Goal: Task Accomplishment & Management: Manage account settings

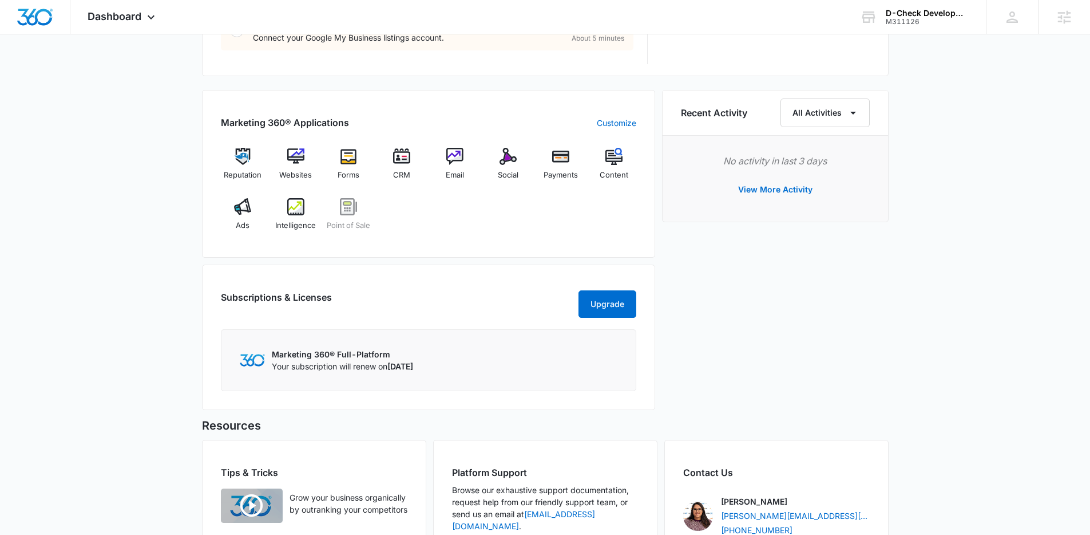
scroll to position [762, 0]
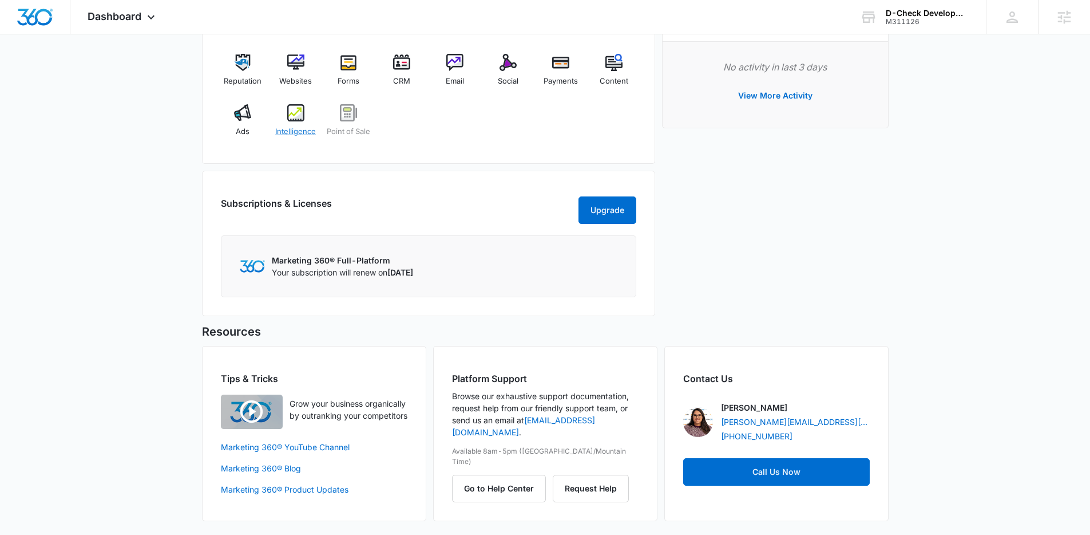
click at [298, 112] on div "Intelligence" at bounding box center [296, 124] width 44 height 41
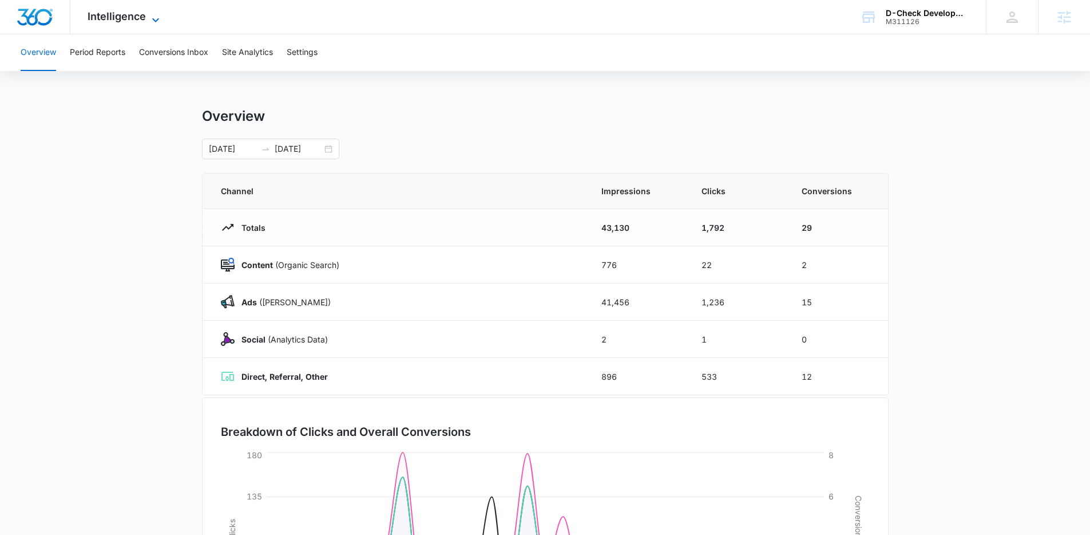
click at [132, 17] on span "Intelligence" at bounding box center [117, 16] width 58 height 12
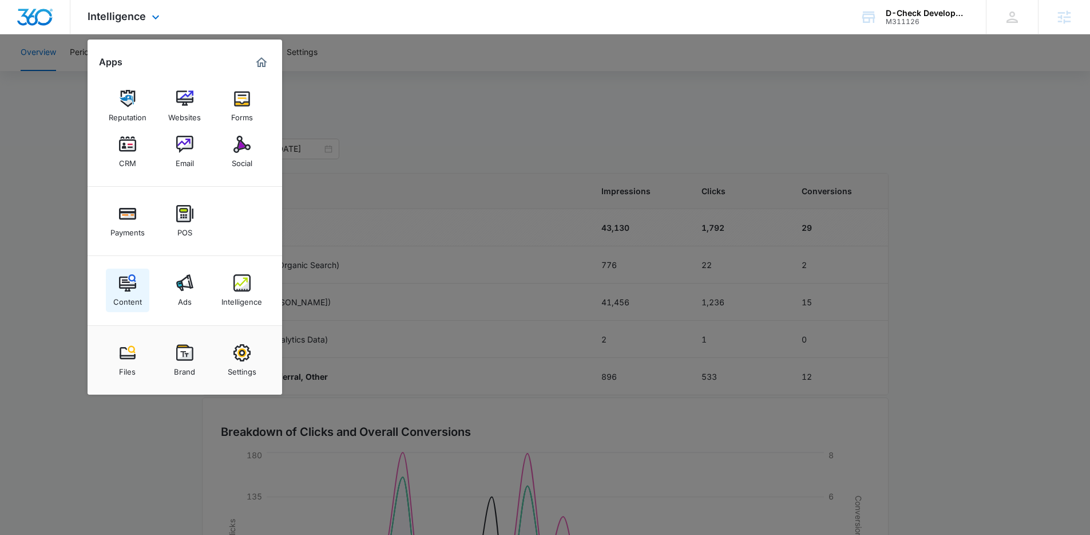
click at [129, 290] on img at bounding box center [127, 282] width 17 height 17
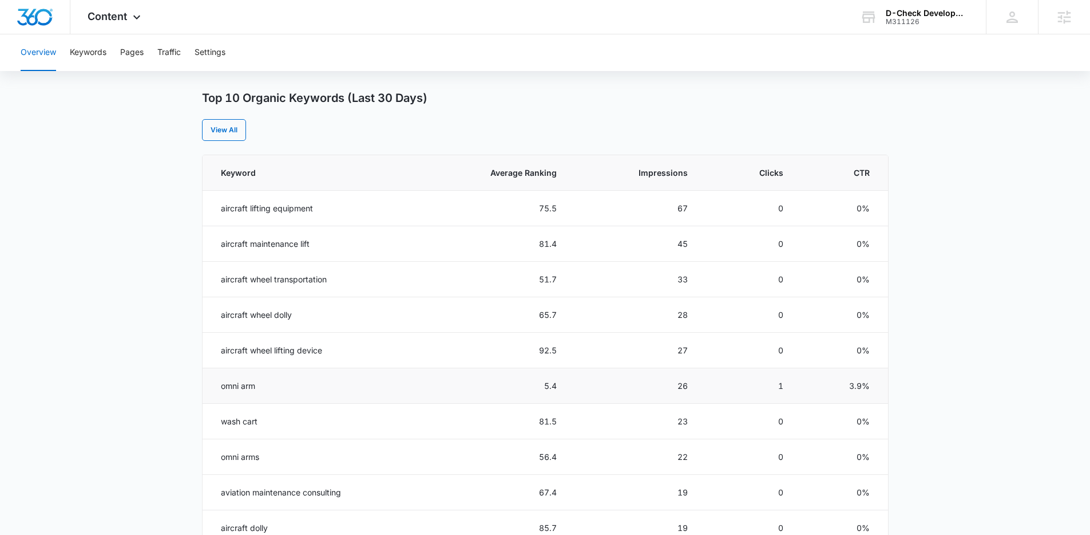
scroll to position [653, 0]
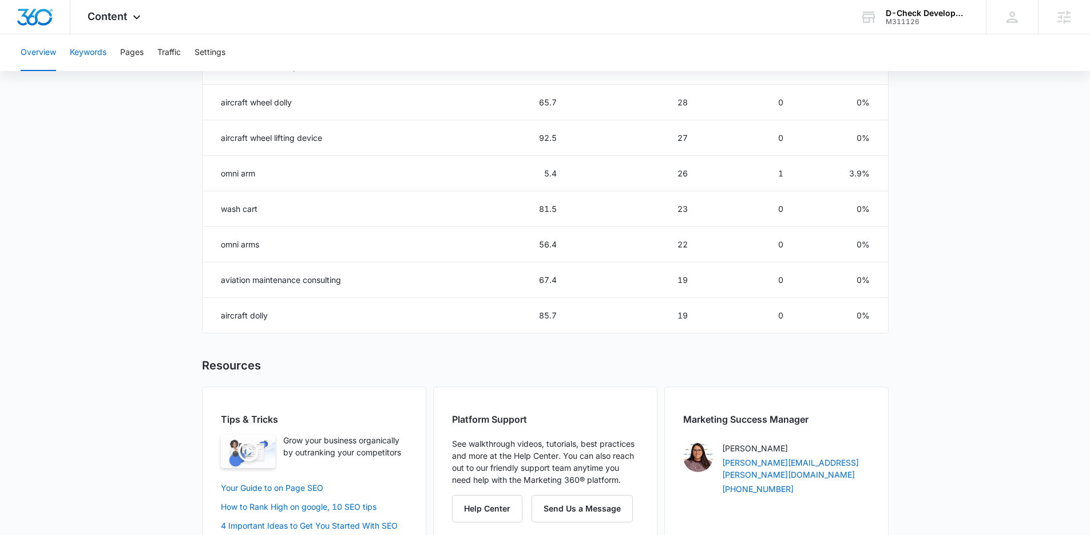
click at [73, 48] on button "Keywords" at bounding box center [88, 52] width 37 height 37
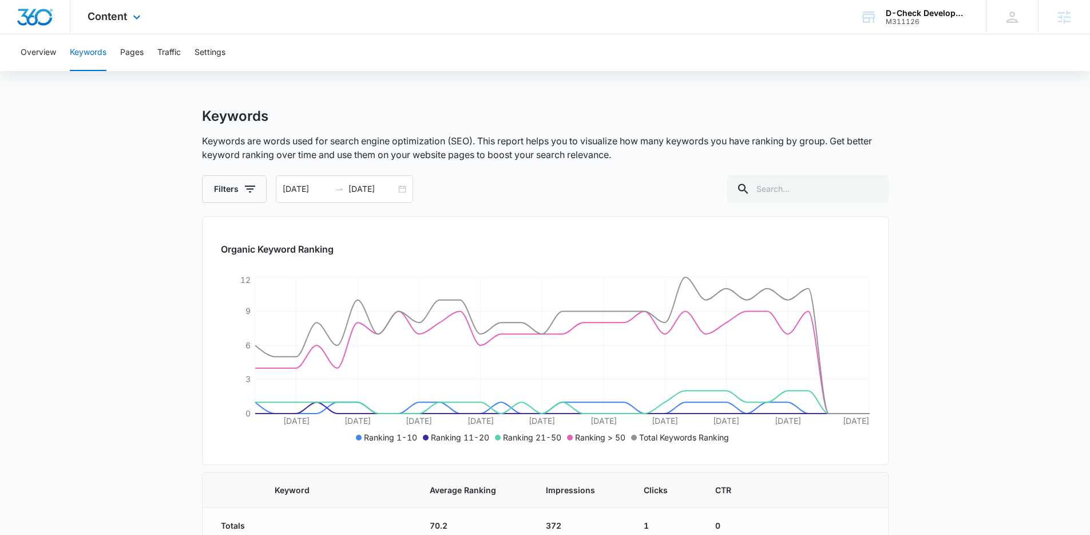
click at [114, 26] on div "Content Apps Reputation Websites Forms CRM Email Social Payments POS Content Ad…" at bounding box center [115, 17] width 90 height 34
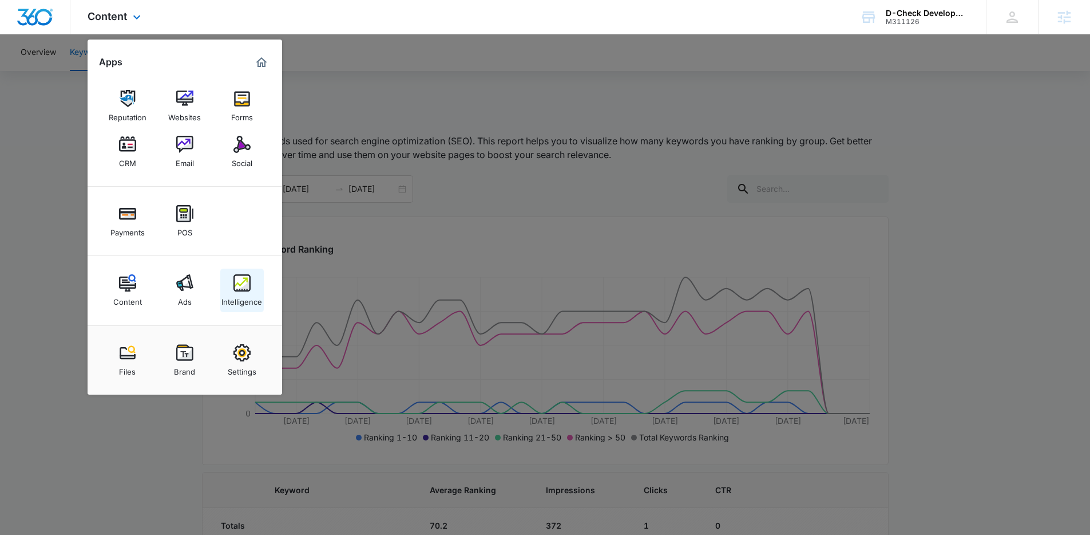
click at [246, 284] on img at bounding box center [242, 282] width 17 height 17
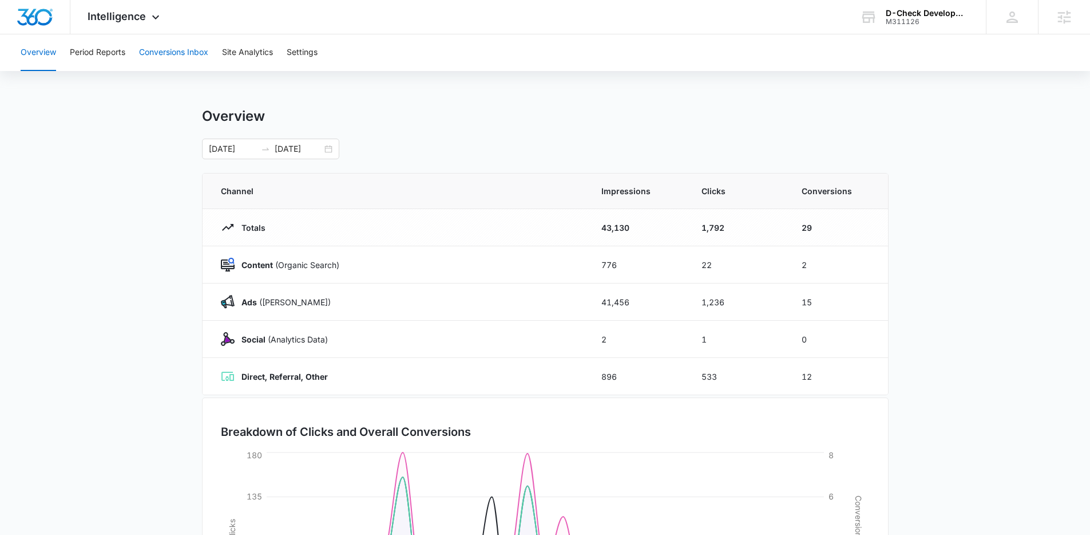
click at [165, 38] on button "Conversions Inbox" at bounding box center [173, 52] width 69 height 37
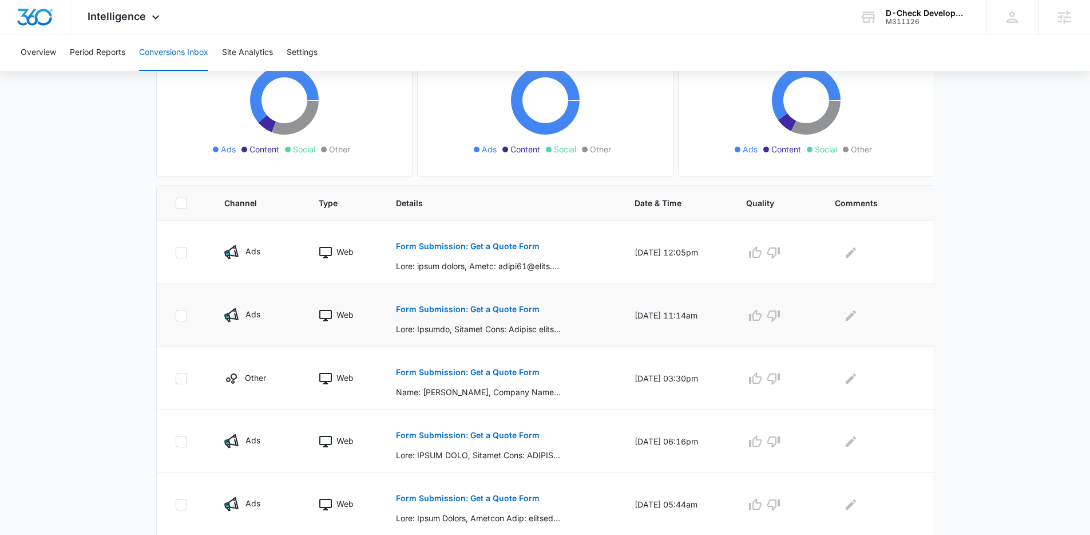
scroll to position [140, 0]
click at [141, 11] on span "Intelligence" at bounding box center [117, 16] width 58 height 12
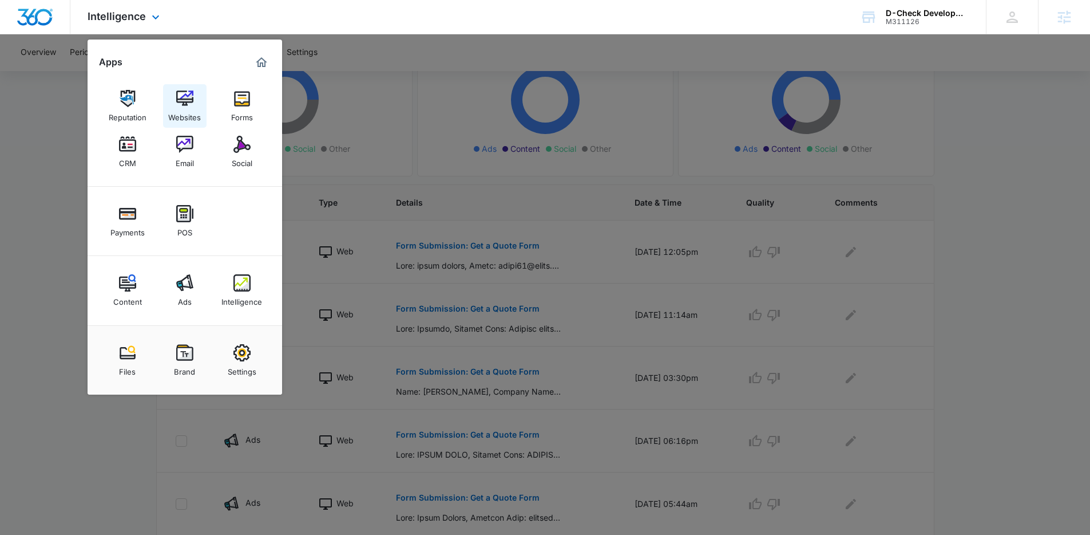
click at [188, 101] on img at bounding box center [184, 98] width 17 height 17
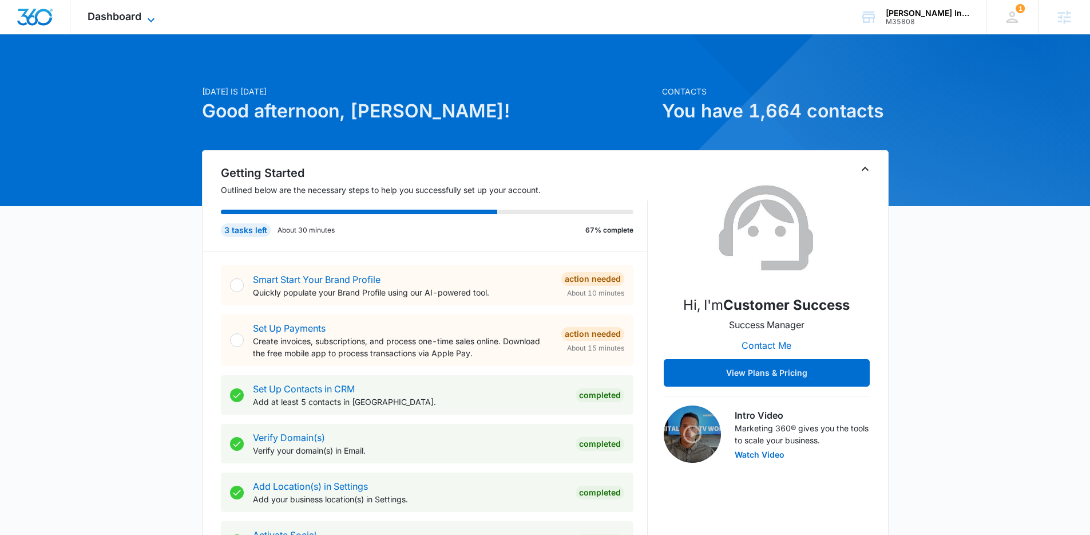
click at [131, 16] on span "Dashboard" at bounding box center [115, 16] width 54 height 12
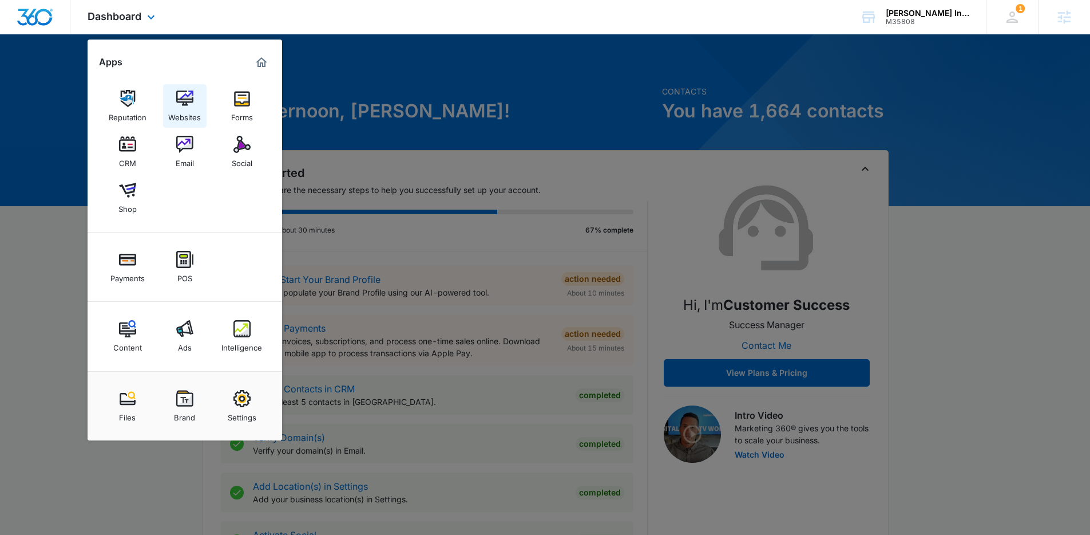
click at [180, 97] on img at bounding box center [184, 98] width 17 height 17
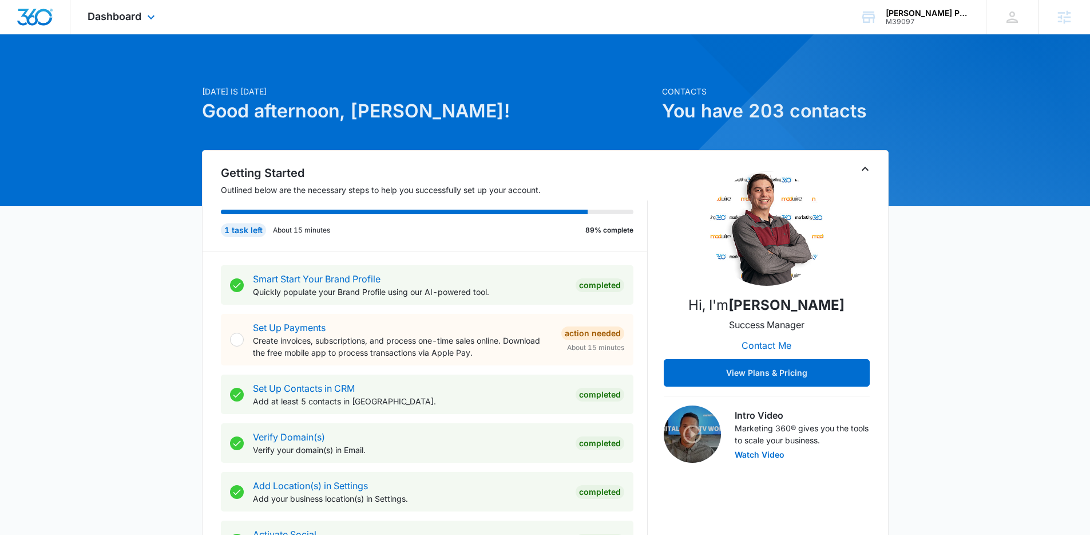
click at [117, 23] on div "Dashboard Apps Reputation Websites Forms CRM Email Social POS Content Ads Intel…" at bounding box center [122, 17] width 105 height 34
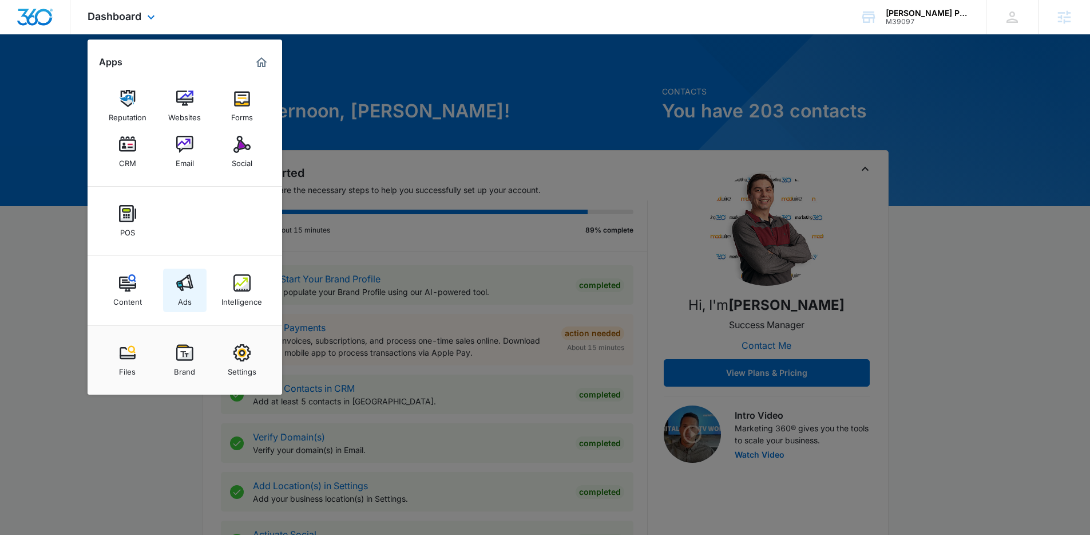
click at [173, 278] on link "Ads" at bounding box center [185, 290] width 44 height 44
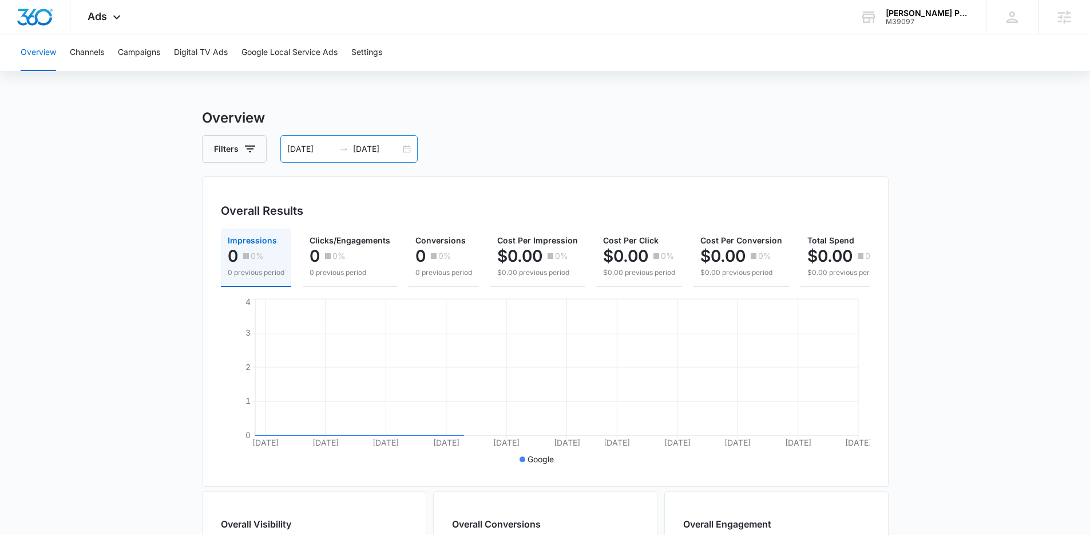
click at [405, 149] on div "[DATE] [DATE]" at bounding box center [348, 148] width 137 height 27
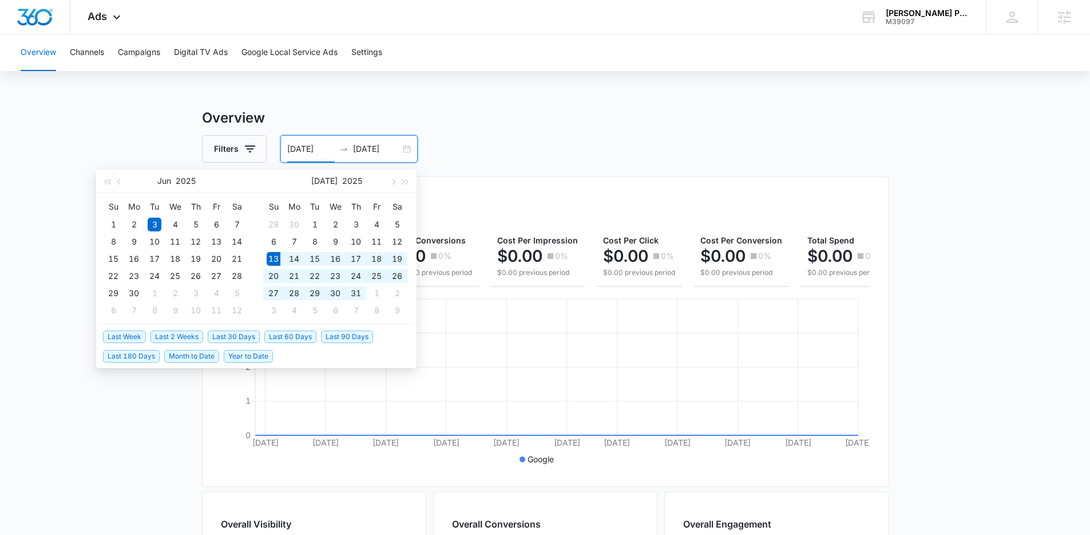
click at [254, 339] on span "Last 30 Days" at bounding box center [234, 336] width 52 height 13
type input "[DATE]"
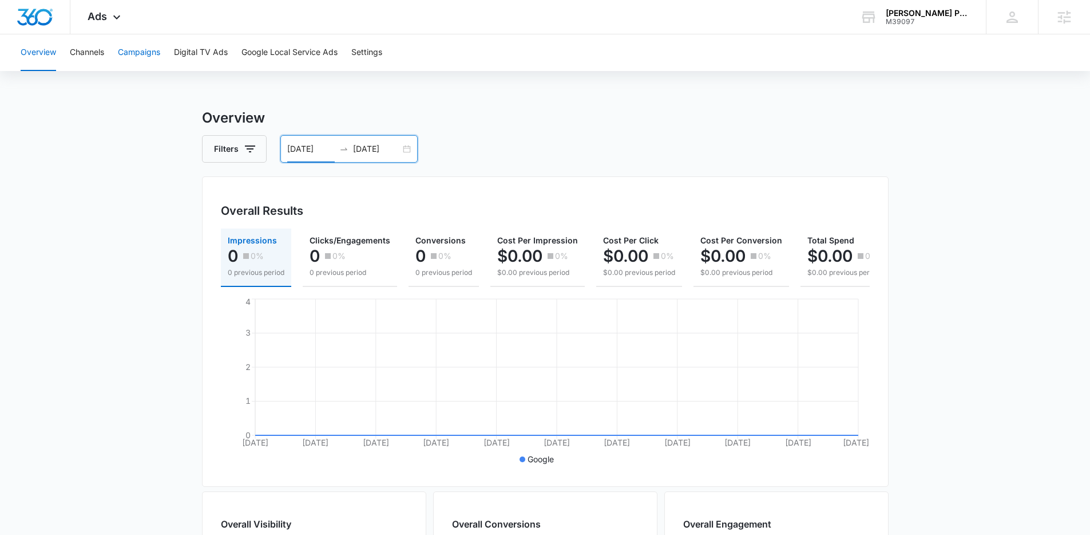
click at [146, 60] on button "Campaigns" at bounding box center [139, 52] width 42 height 37
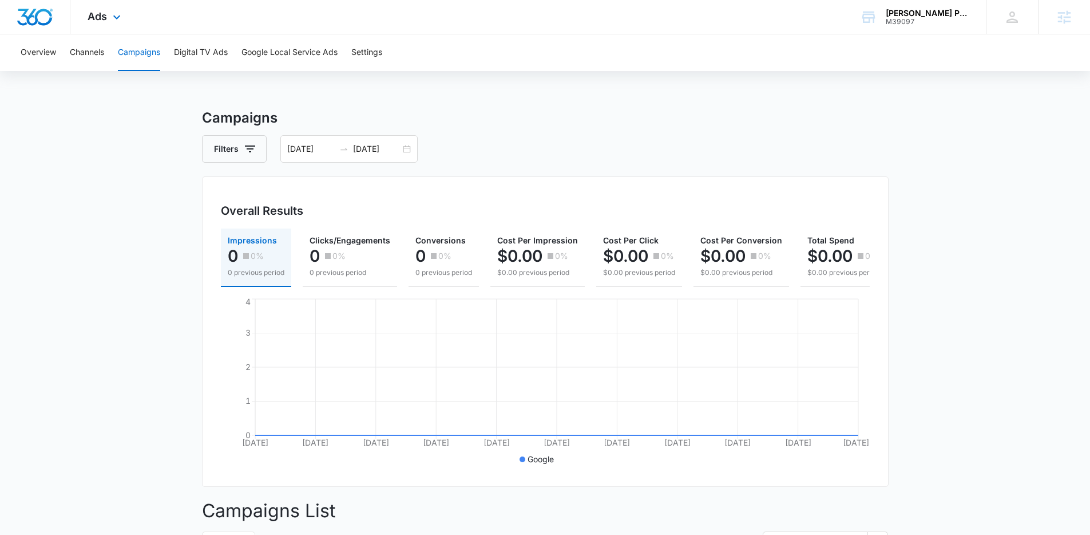
click at [89, 26] on div "Ads Apps Reputation Websites Forms CRM Email Social POS Content Ads Intelligenc…" at bounding box center [105, 17] width 70 height 34
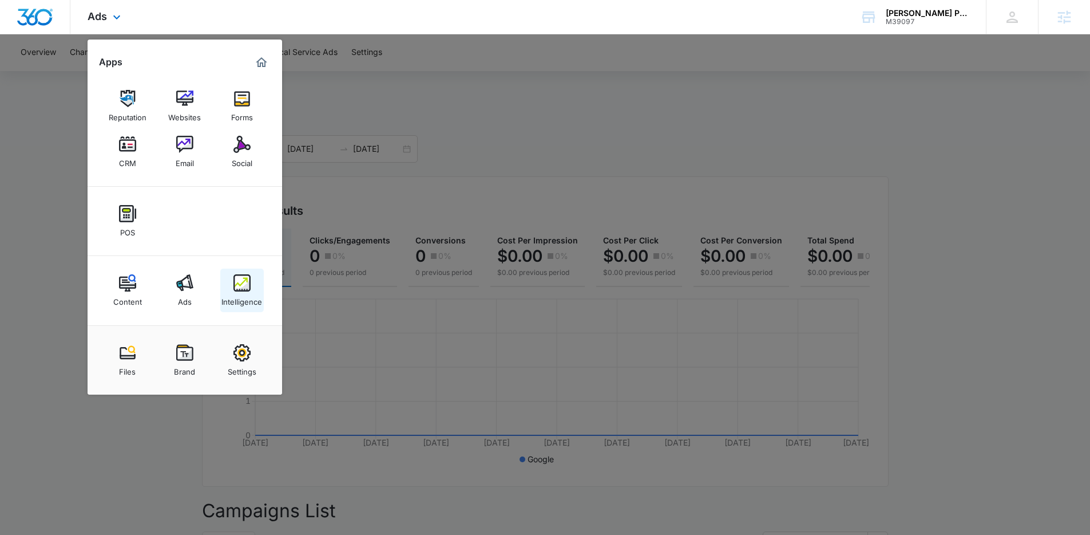
click at [249, 278] on img at bounding box center [242, 282] width 17 height 17
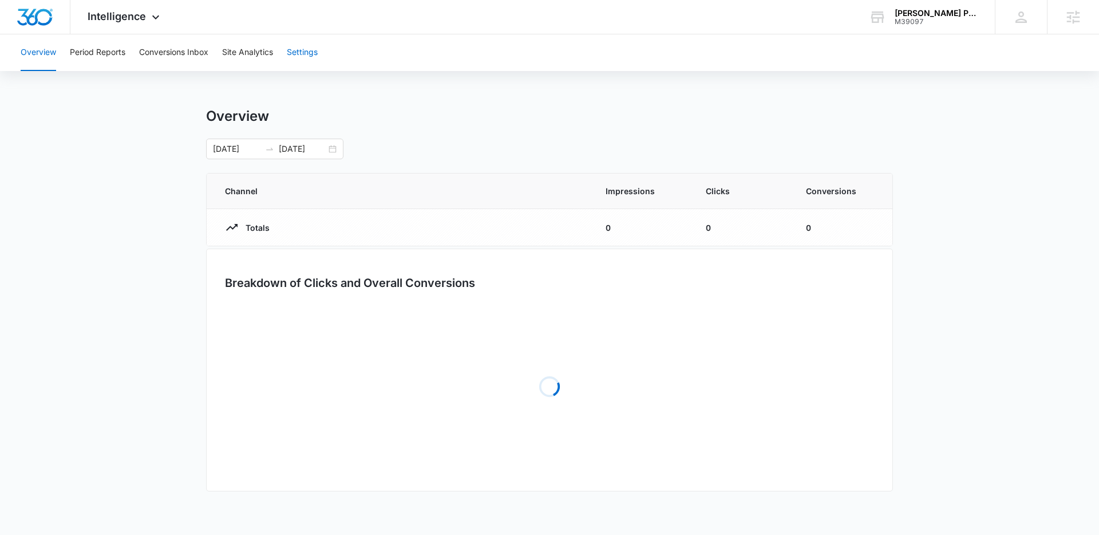
click at [305, 54] on button "Settings" at bounding box center [302, 52] width 31 height 37
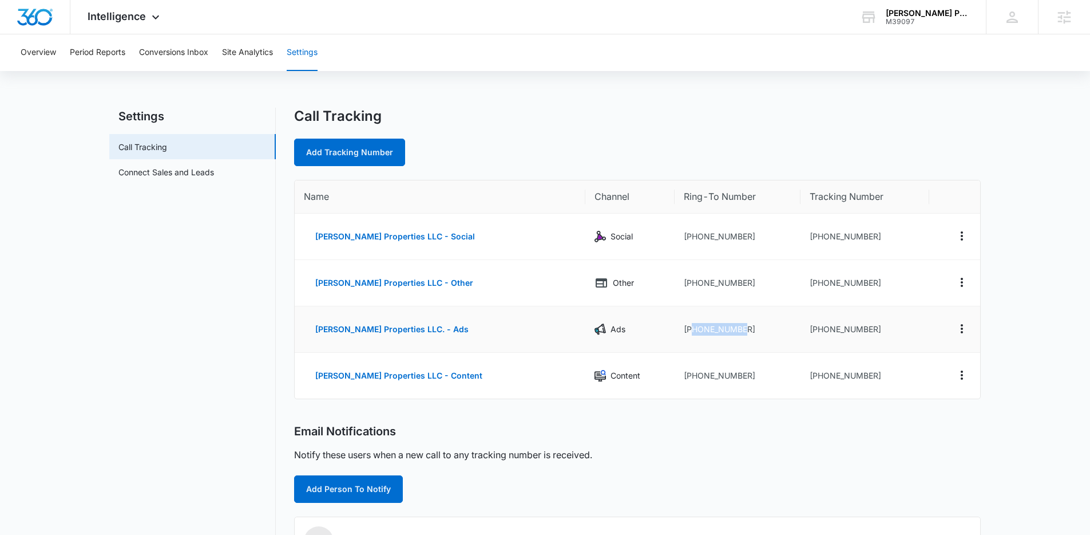
drag, startPoint x: 727, startPoint y: 330, endPoint x: 671, endPoint y: 331, distance: 56.7
click at [675, 331] on td "[PHONE_NUMBER]" at bounding box center [738, 329] width 126 height 46
copy td "2106858910"
click at [126, 22] on div "Intelligence Apps Reputation Websites Forms CRM Email Social POS Content Ads In…" at bounding box center [124, 17] width 109 height 34
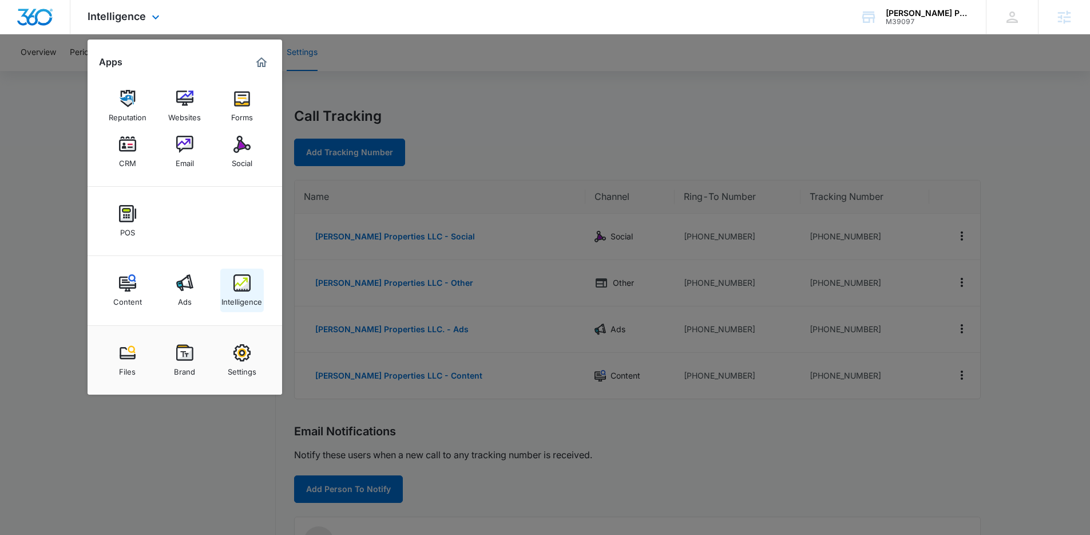
click at [236, 289] on img at bounding box center [242, 282] width 17 height 17
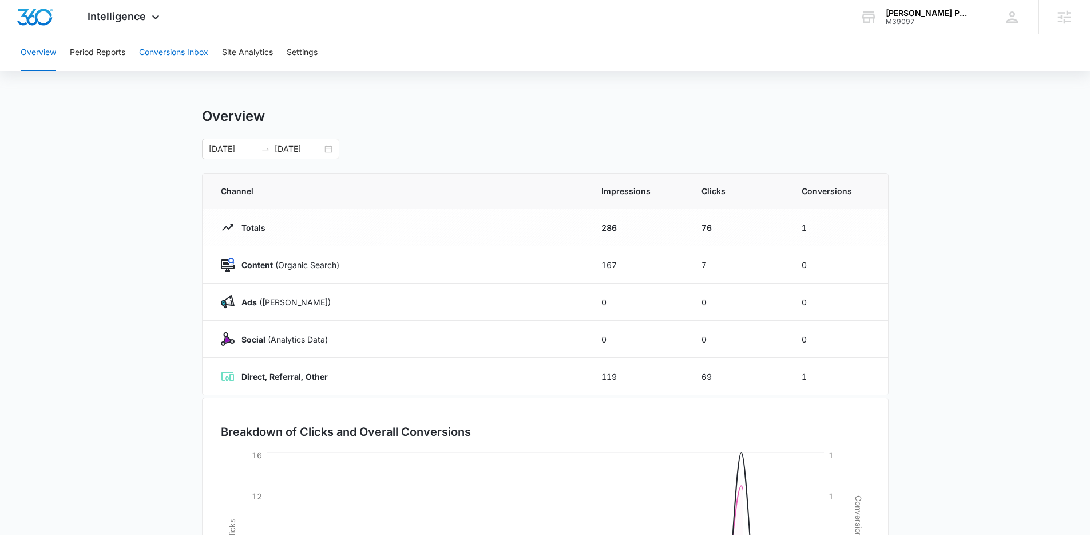
click at [181, 56] on button "Conversions Inbox" at bounding box center [173, 52] width 69 height 37
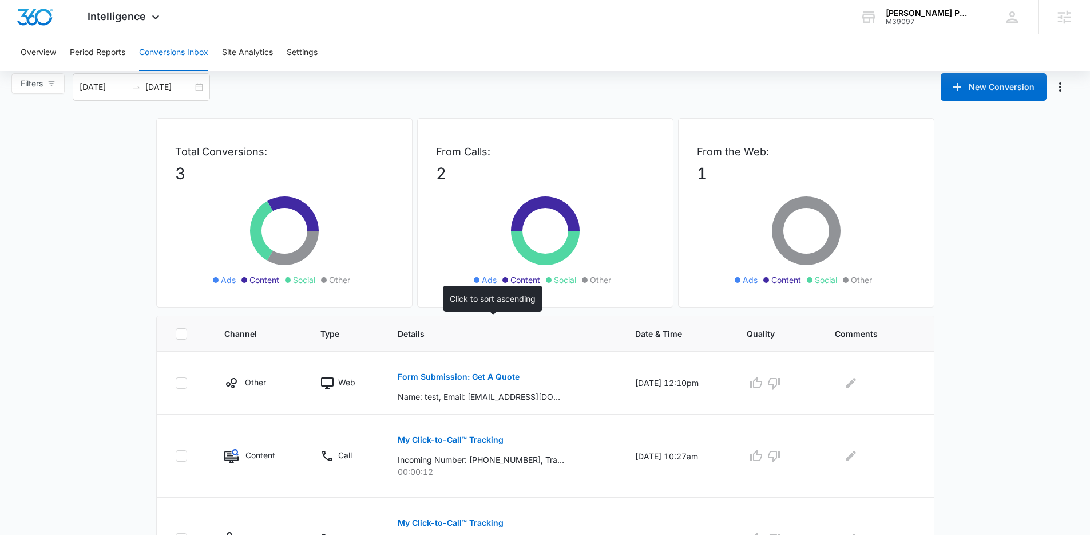
scroll to position [7, 0]
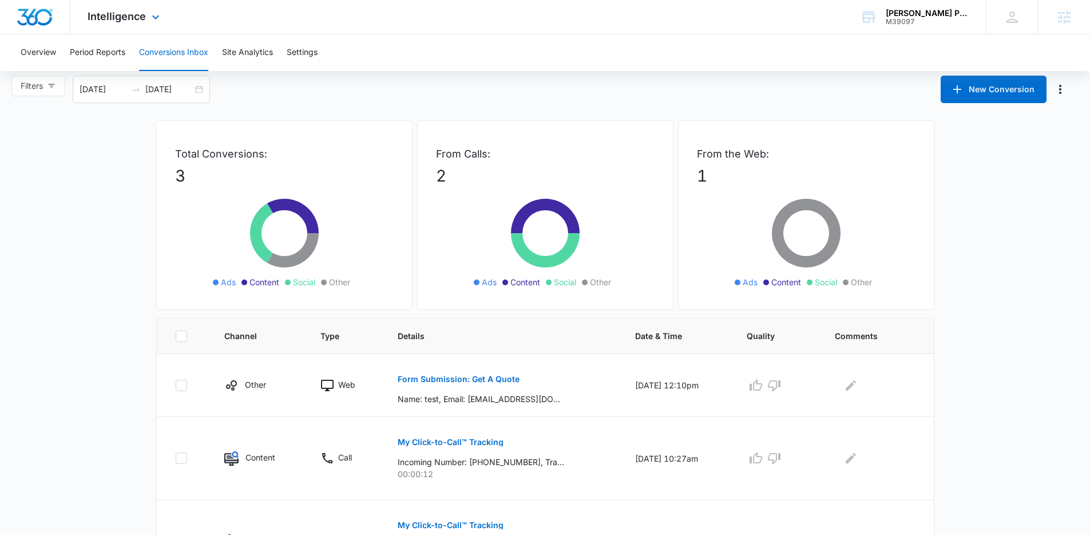
click at [122, 24] on div "Intelligence Apps Reputation Websites Forms CRM Email Social POS Content Ads In…" at bounding box center [124, 17] width 109 height 34
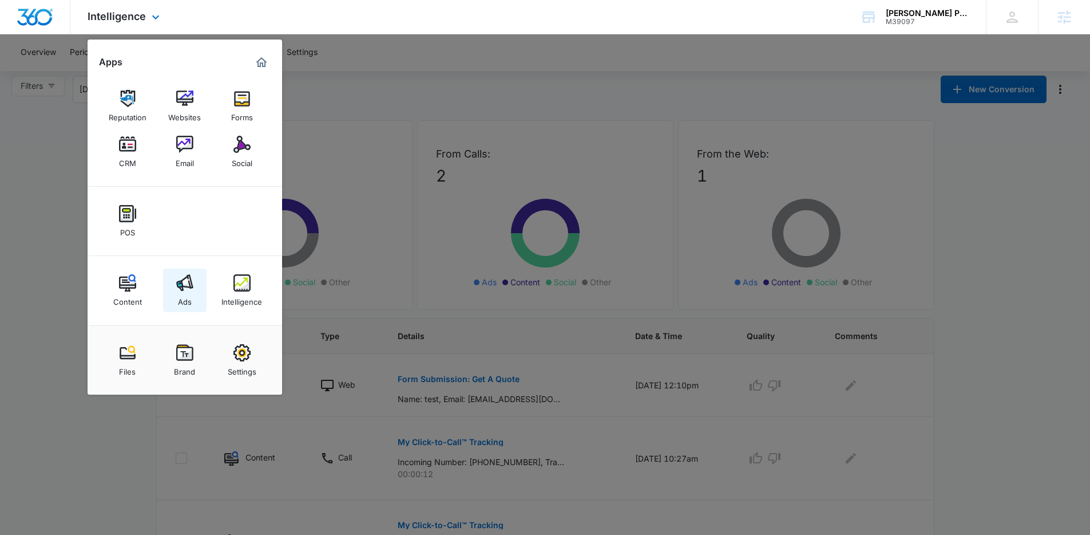
click at [191, 298] on link "Ads" at bounding box center [185, 290] width 44 height 44
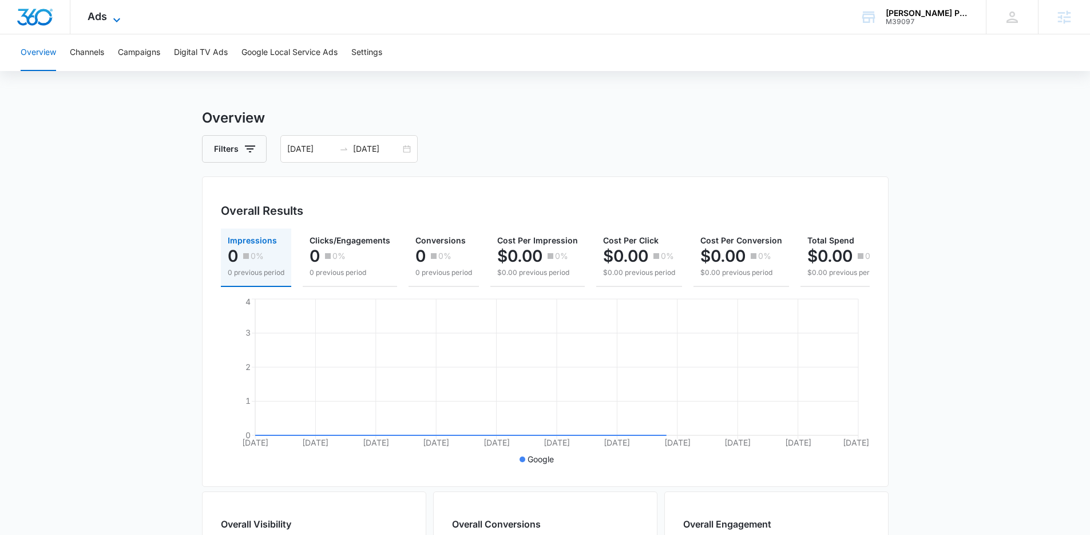
click at [101, 19] on span "Ads" at bounding box center [97, 16] width 19 height 12
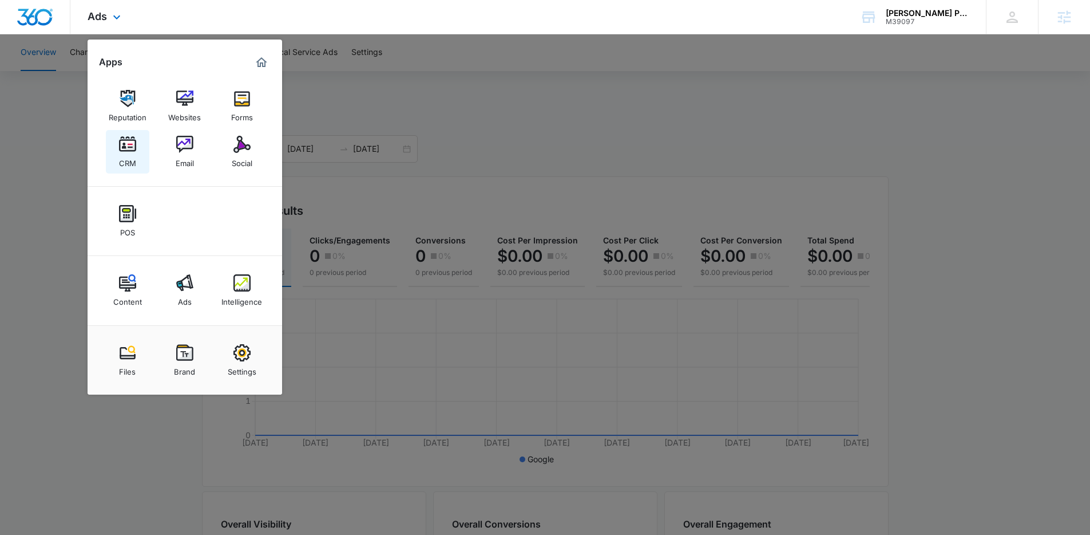
click at [135, 139] on img at bounding box center [127, 144] width 17 height 17
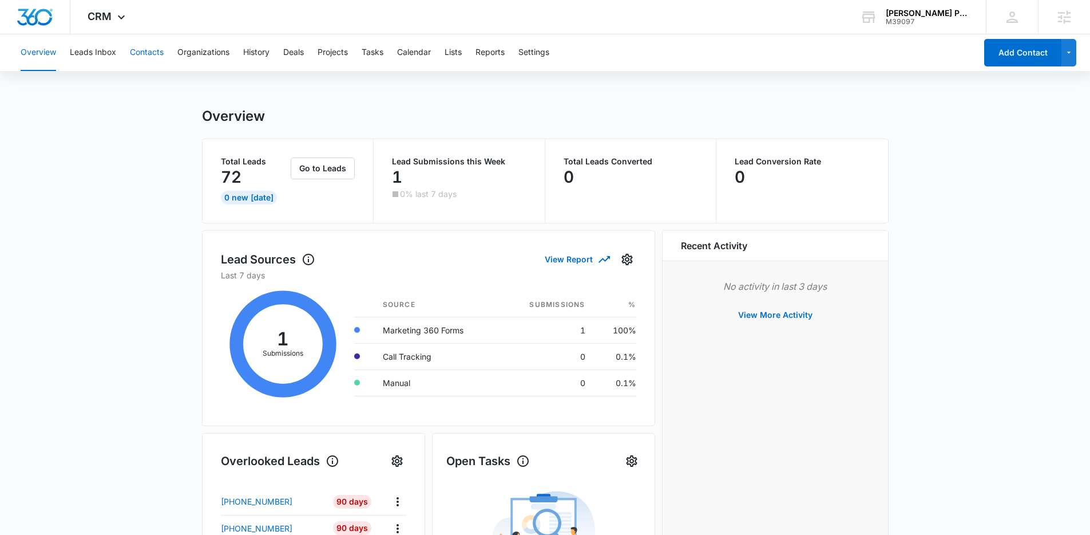
click at [144, 53] on button "Contacts" at bounding box center [147, 52] width 34 height 37
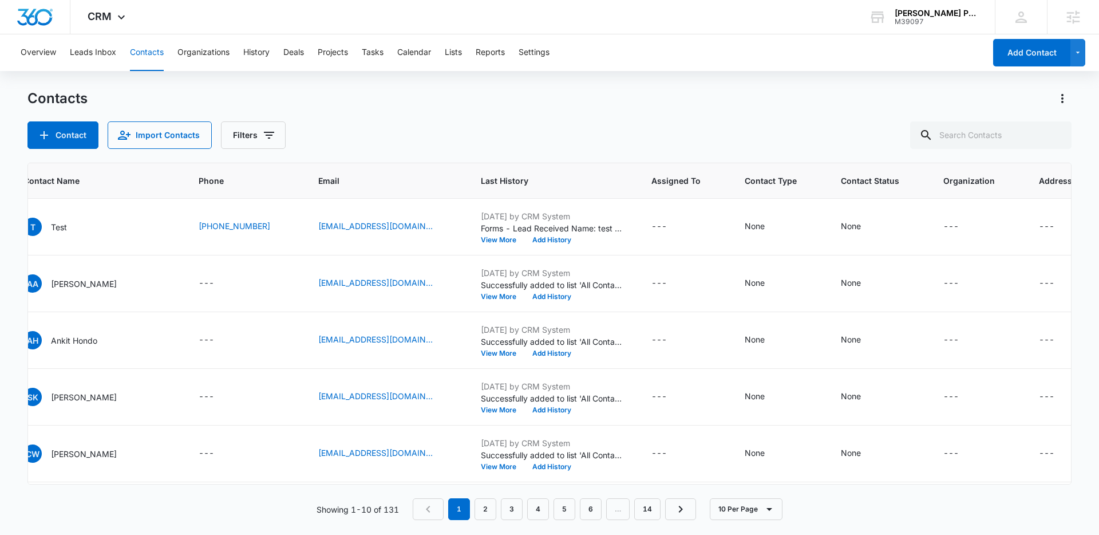
scroll to position [0, 132]
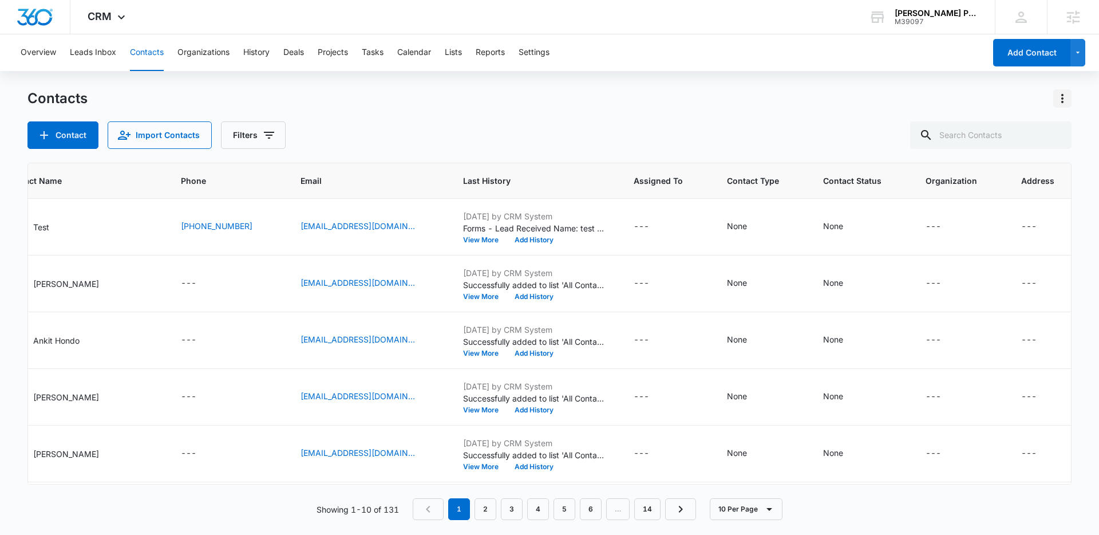
click at [1058, 92] on icon "Actions" at bounding box center [1062, 99] width 14 height 14
click at [1010, 127] on div "Choose Columns" at bounding box center [1006, 130] width 76 height 8
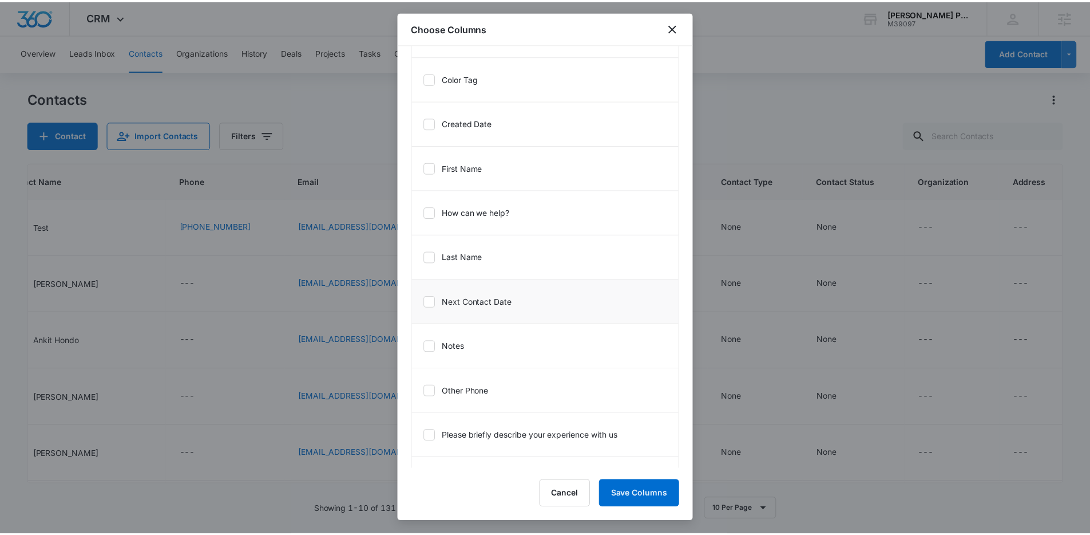
scroll to position [575, 0]
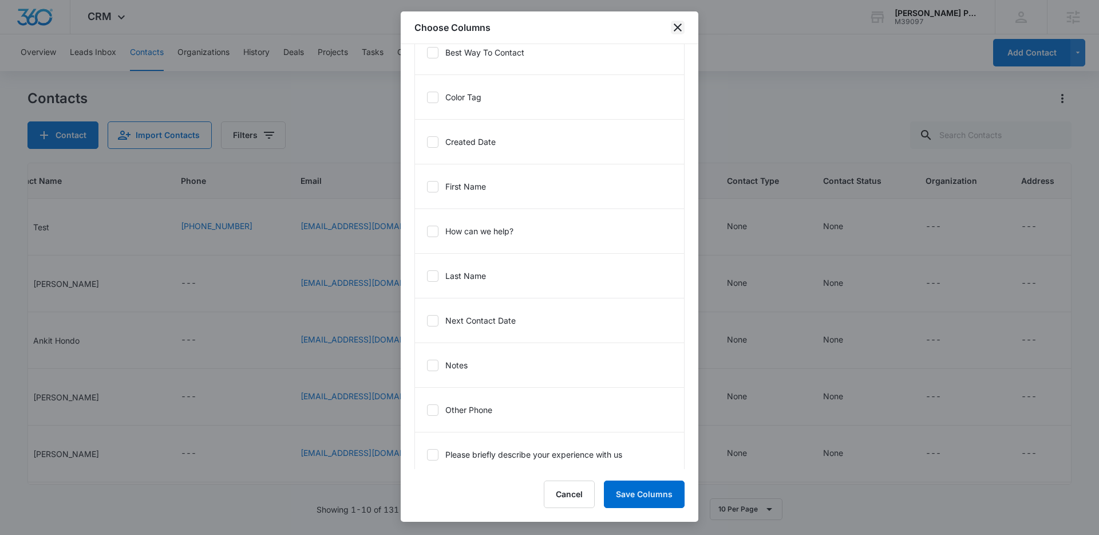
click at [681, 28] on icon "close" at bounding box center [678, 28] width 14 height 14
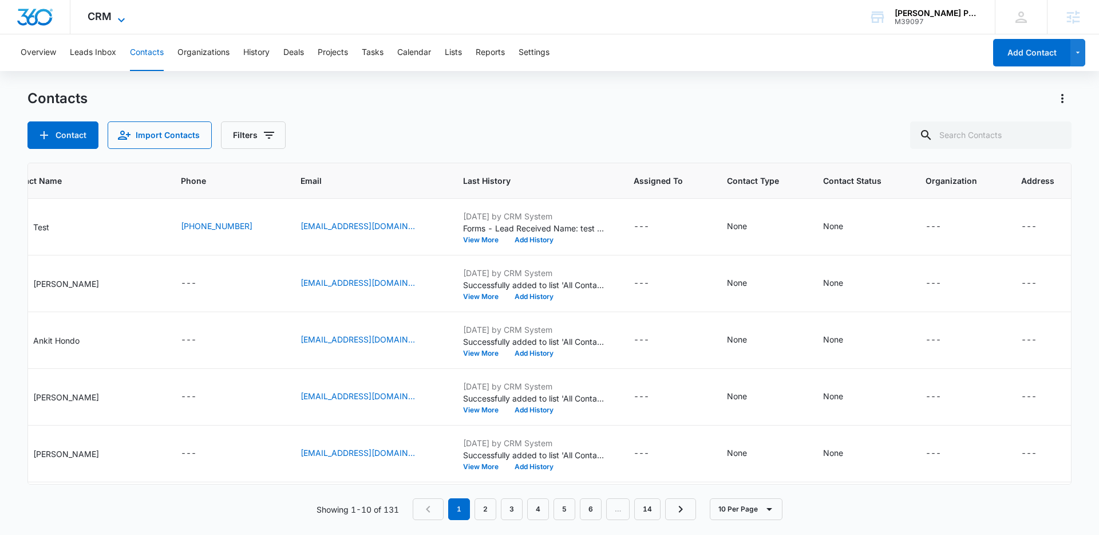
click at [94, 18] on span "CRM" at bounding box center [100, 16] width 24 height 12
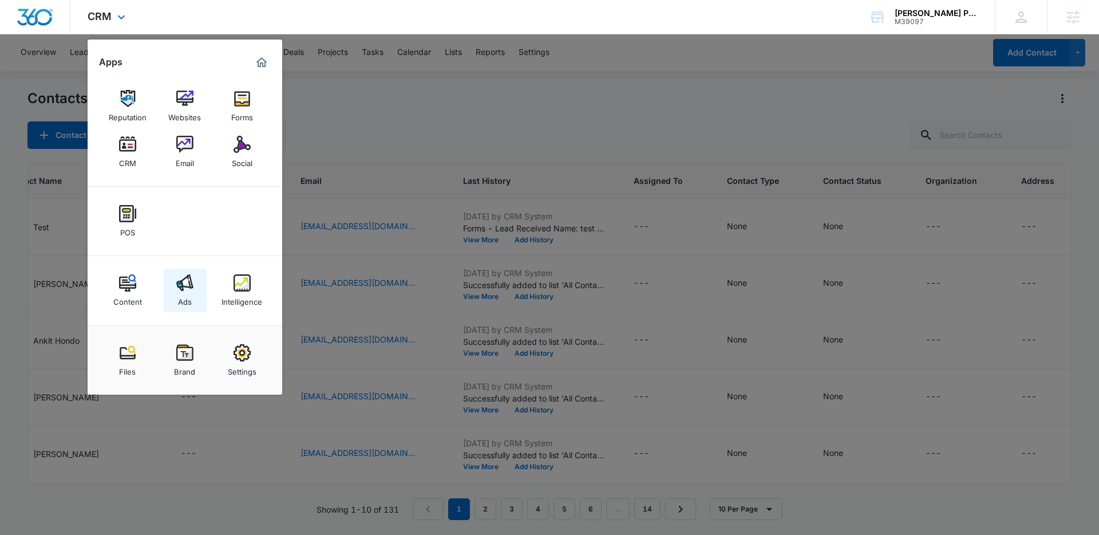
click at [184, 288] on img at bounding box center [184, 282] width 17 height 17
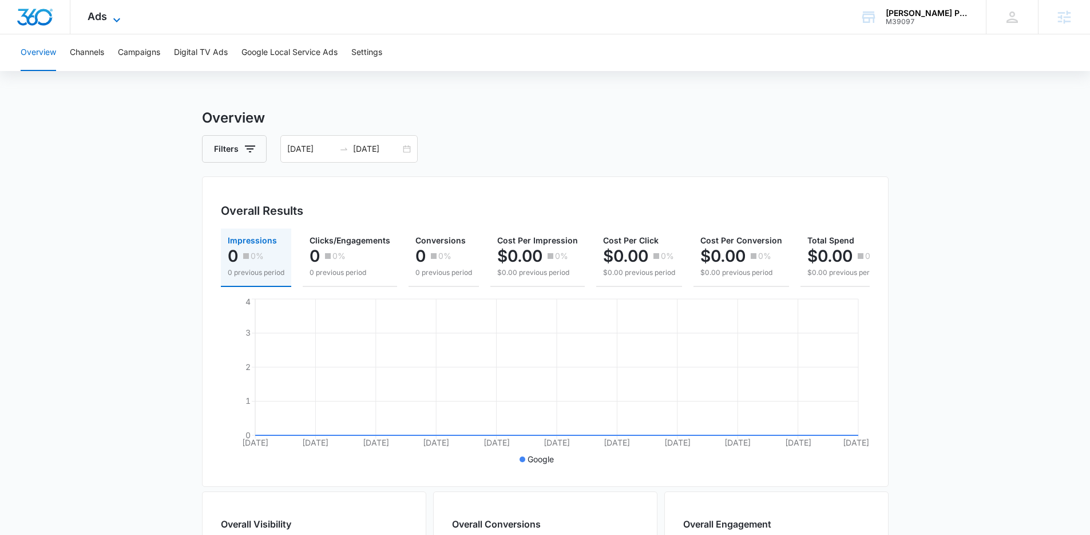
click at [89, 19] on span "Ads" at bounding box center [97, 16] width 19 height 12
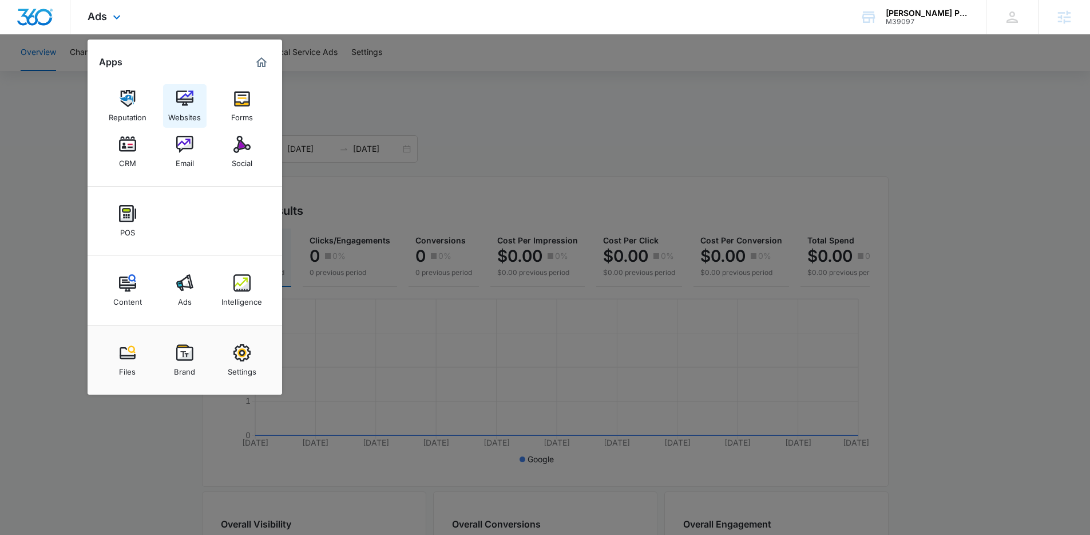
click at [185, 93] on img at bounding box center [184, 98] width 17 height 17
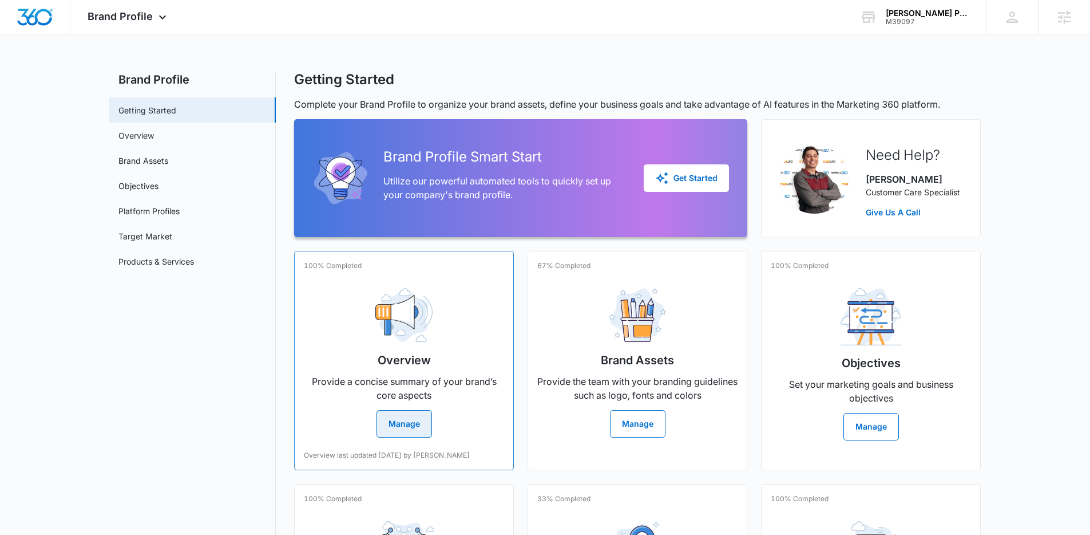
click at [390, 427] on button "Manage" at bounding box center [405, 423] width 56 height 27
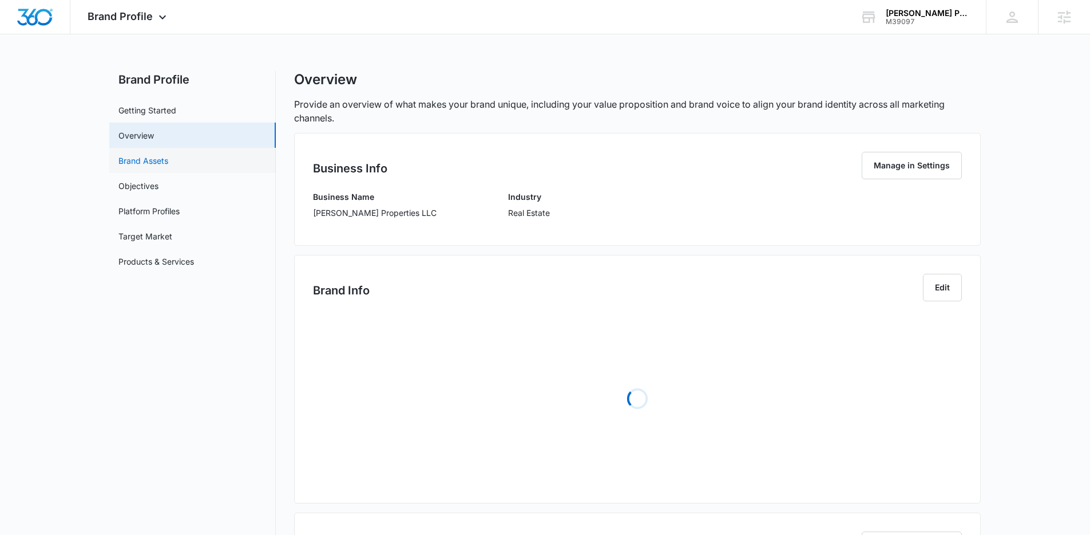
click at [152, 167] on link "Brand Assets" at bounding box center [143, 161] width 50 height 12
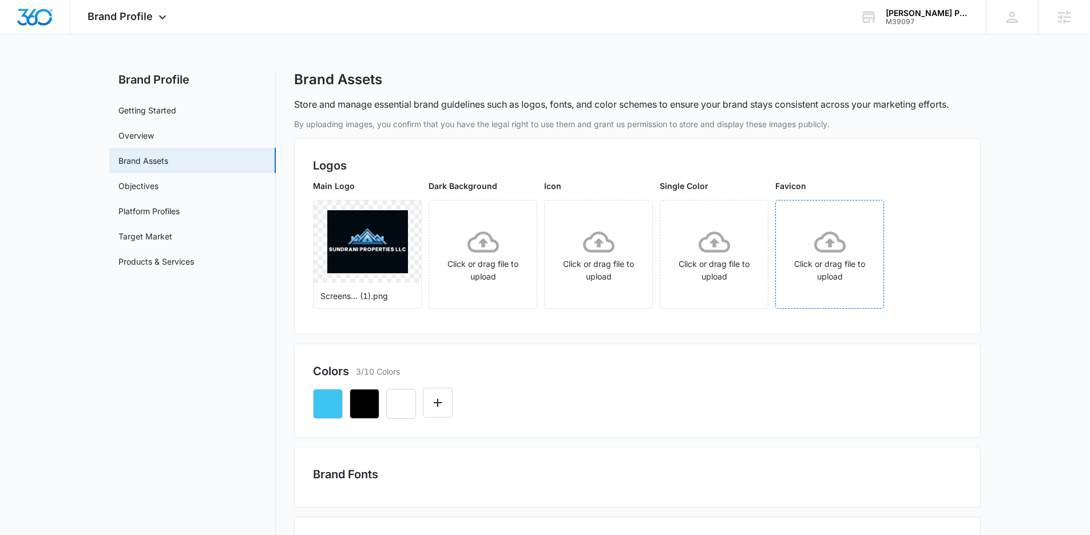
click at [830, 226] on icon at bounding box center [829, 241] width 31 height 31
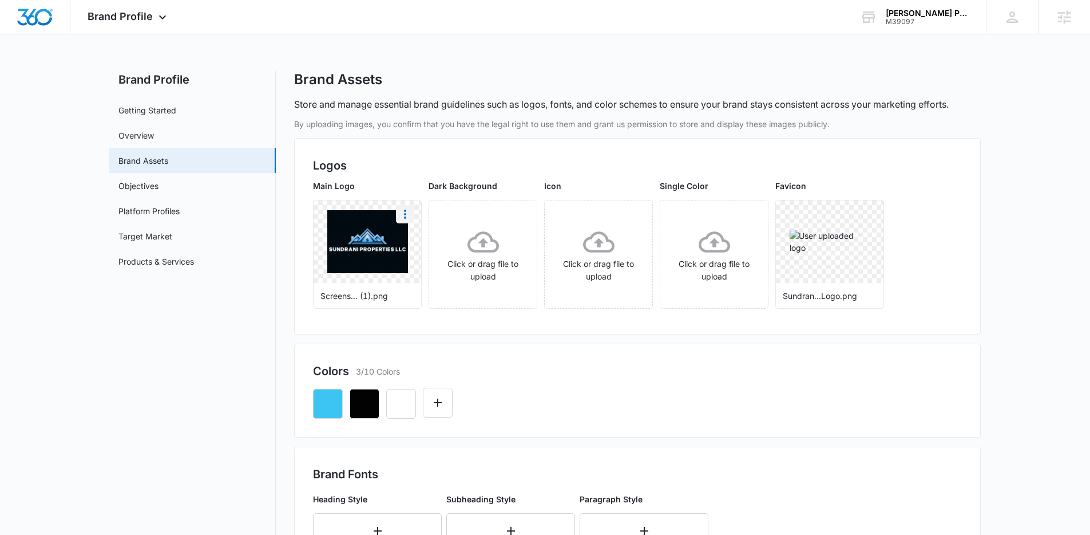
click at [405, 217] on icon "More" at bounding box center [405, 213] width 2 height 9
click at [416, 243] on div "Download" at bounding box center [428, 246] width 37 height 8
click at [818, 254] on img at bounding box center [830, 242] width 81 height 24
click at [812, 246] on img at bounding box center [830, 242] width 81 height 24
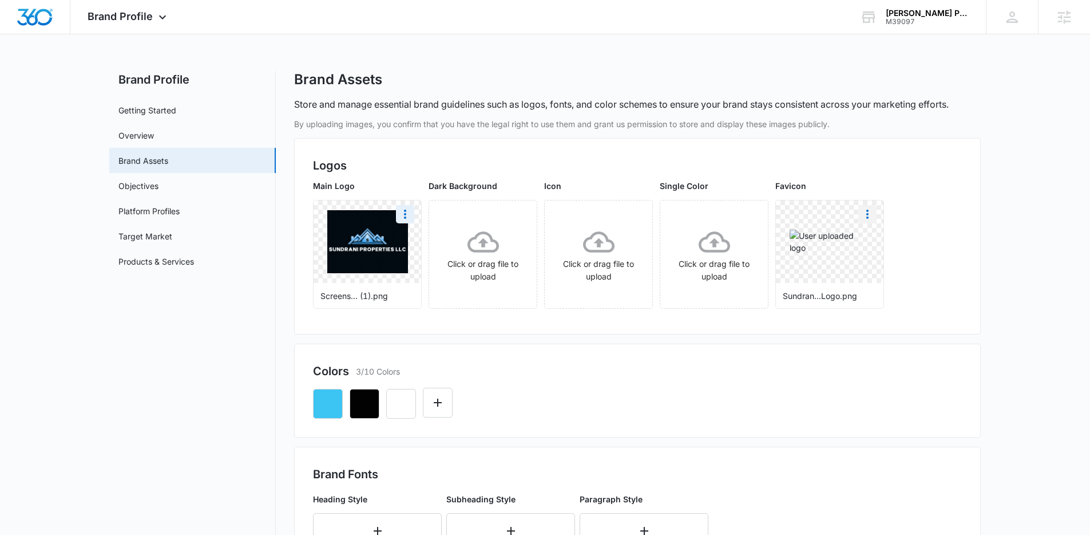
click at [865, 219] on icon "More" at bounding box center [868, 214] width 14 height 14
click at [880, 256] on button "Delete" at bounding box center [898, 263] width 78 height 17
click at [831, 258] on div "Click or drag file to upload" at bounding box center [830, 254] width 108 height 57
click at [160, 15] on icon at bounding box center [163, 20] width 14 height 14
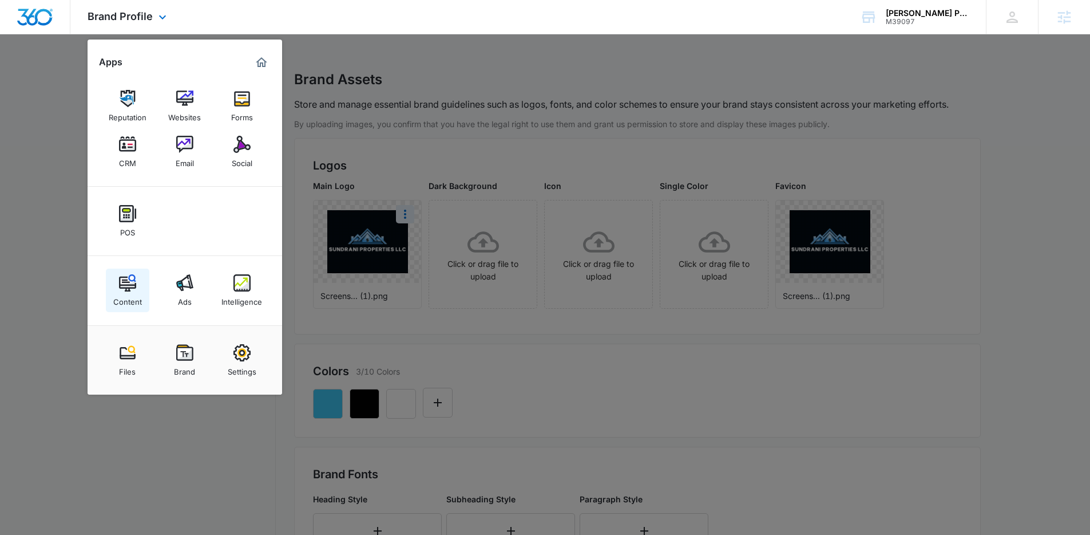
click at [122, 278] on img at bounding box center [127, 282] width 17 height 17
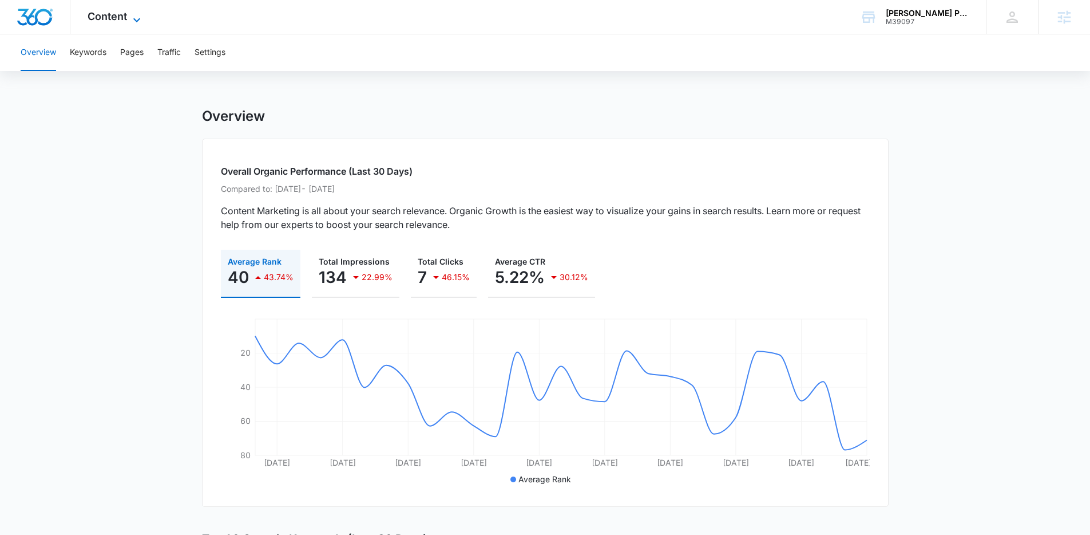
click at [131, 23] on icon at bounding box center [137, 20] width 14 height 14
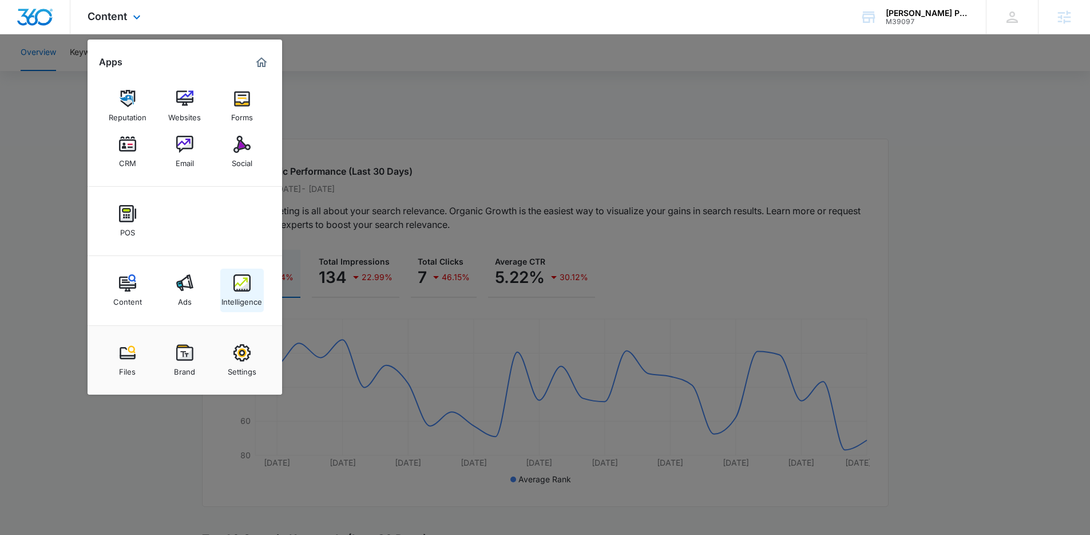
click at [235, 284] on img at bounding box center [242, 282] width 17 height 17
